Goal: Task Accomplishment & Management: Manage account settings

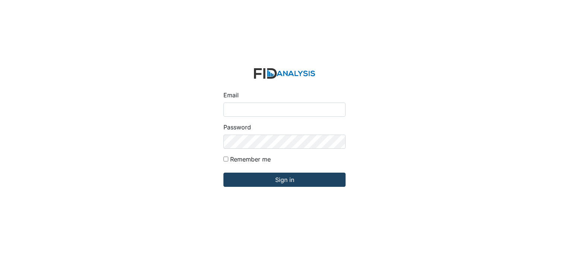
type input "[PERSON_NAME][EMAIL_ADDRESS][DOMAIN_NAME]"
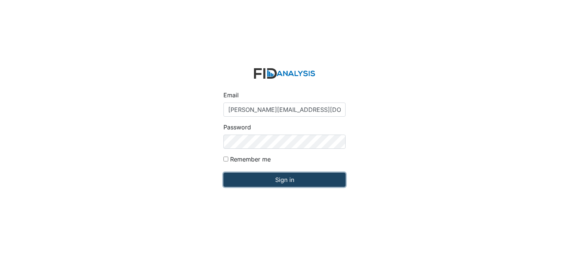
click at [276, 185] on input "Sign in" at bounding box center [285, 179] width 122 height 14
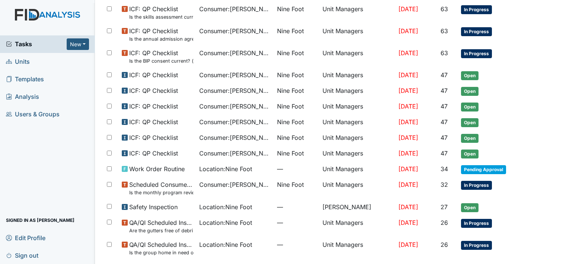
scroll to position [431, 0]
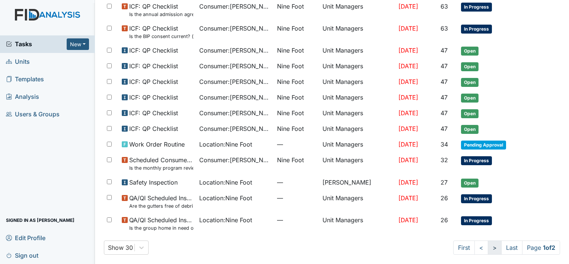
click at [488, 244] on link ">" at bounding box center [495, 247] width 14 height 14
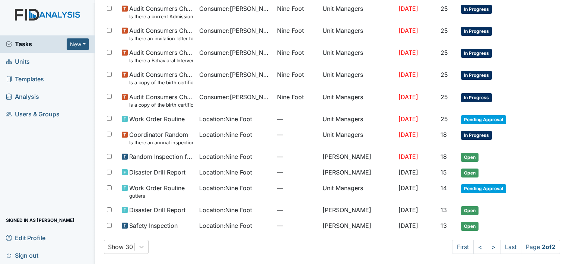
scroll to position [149, 0]
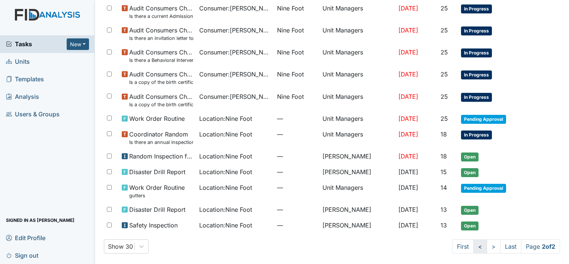
click at [473, 244] on link "<" at bounding box center [480, 246] width 14 height 14
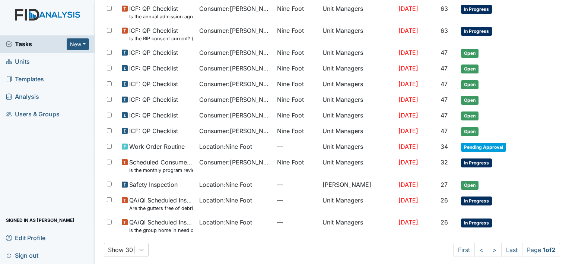
scroll to position [431, 0]
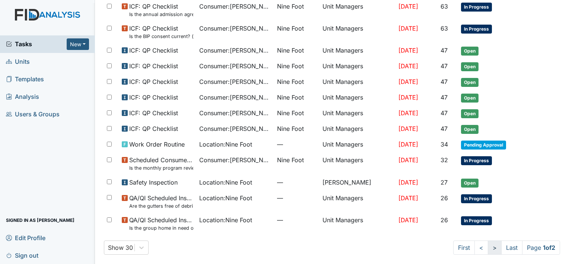
click at [488, 244] on link ">" at bounding box center [495, 247] width 14 height 14
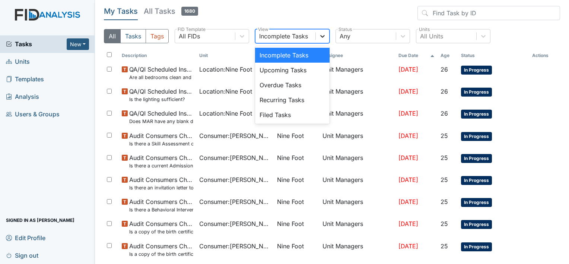
click at [324, 36] on icon at bounding box center [322, 36] width 4 height 3
click at [321, 37] on icon at bounding box center [322, 35] width 7 height 7
click at [291, 87] on div "Overdue Tasks" at bounding box center [292, 84] width 75 height 15
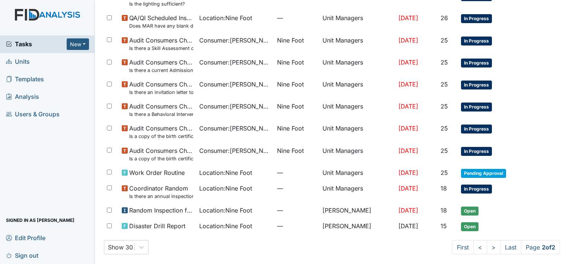
scroll to position [97, 0]
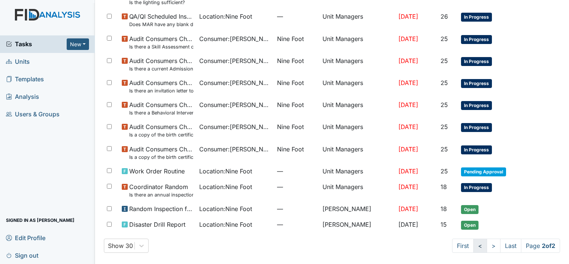
click at [473, 243] on link "<" at bounding box center [480, 245] width 14 height 14
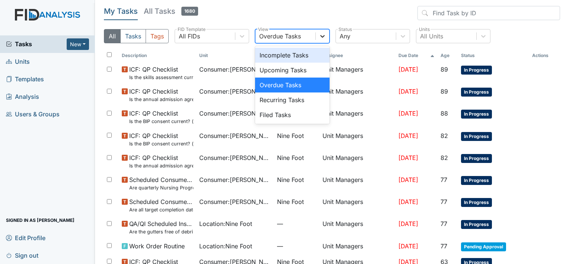
click at [322, 38] on icon at bounding box center [322, 35] width 7 height 7
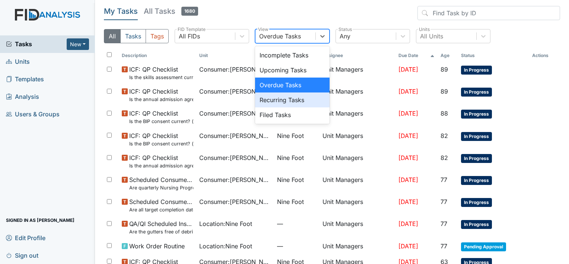
click at [302, 101] on div "Recurring Tasks" at bounding box center [292, 99] width 75 height 15
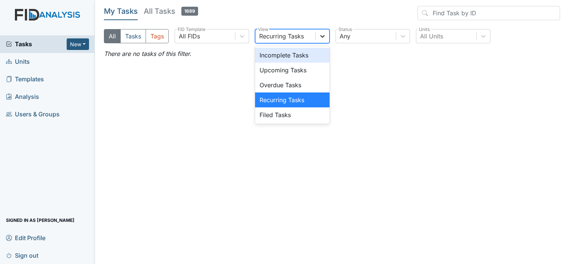
click at [322, 35] on icon at bounding box center [322, 35] width 7 height 7
click at [308, 57] on div "Incomplete Tasks" at bounding box center [292, 55] width 75 height 15
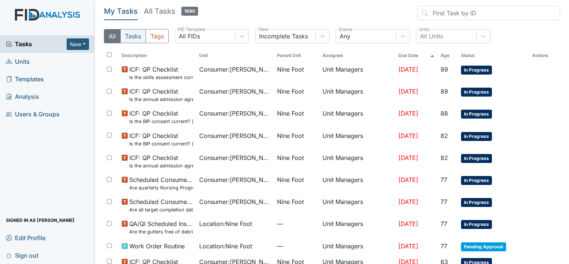
click at [131, 36] on button "Tasks" at bounding box center [133, 36] width 26 height 14
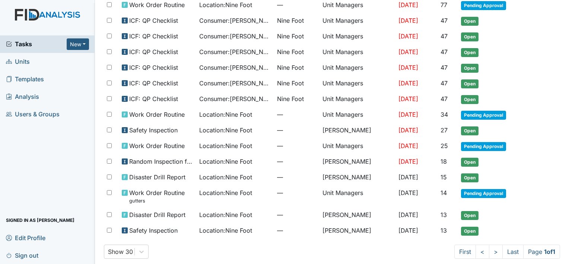
scroll to position [67, 0]
